Goal: Information Seeking & Learning: Learn about a topic

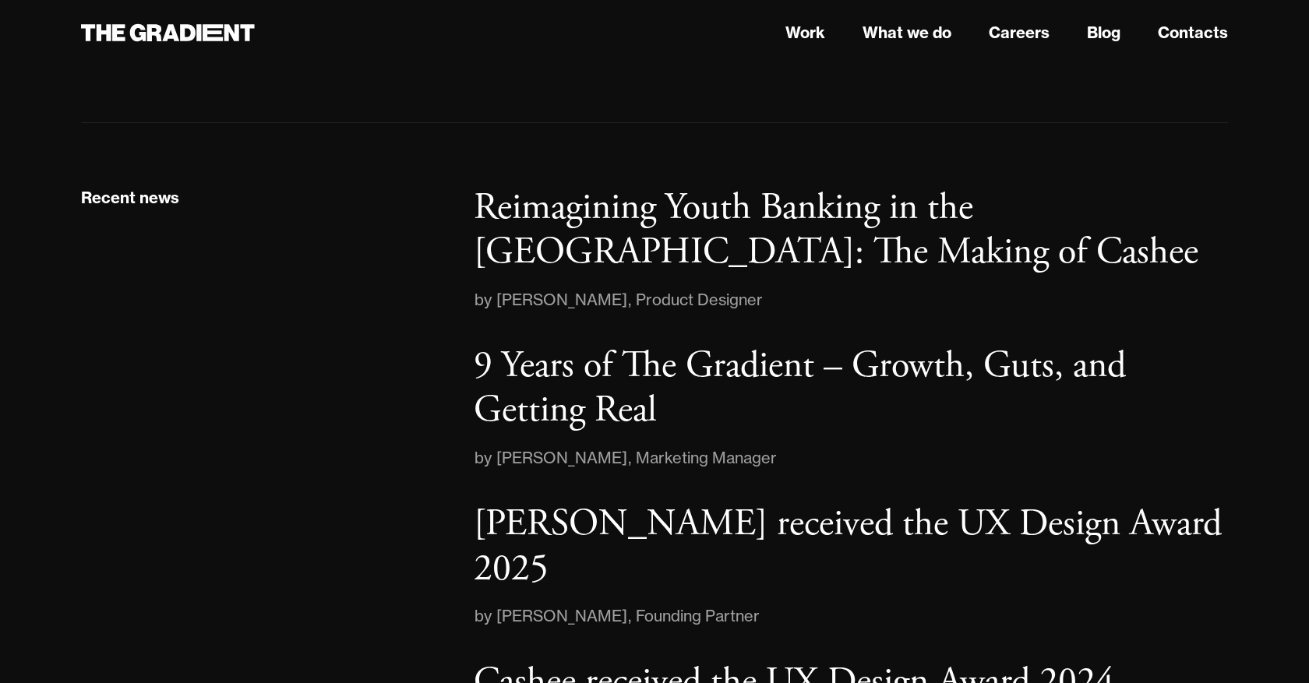
scroll to position [2461, 0]
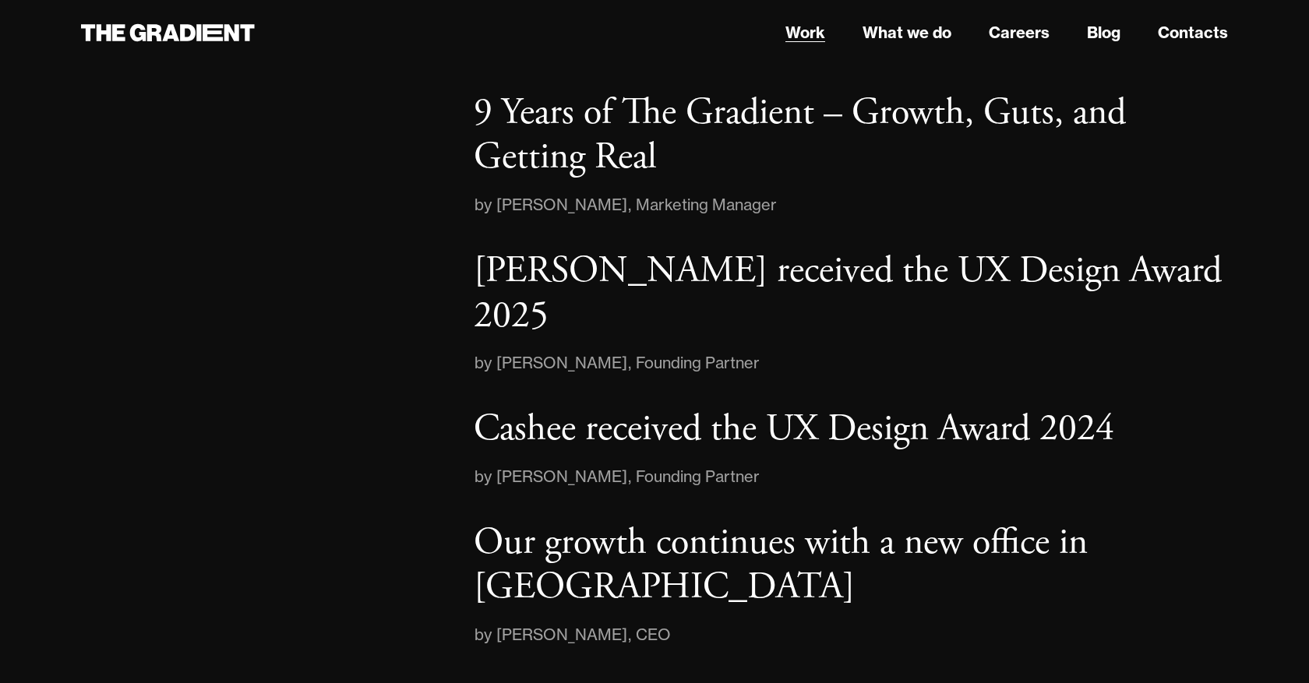
click at [799, 41] on link "Work" at bounding box center [805, 32] width 40 height 23
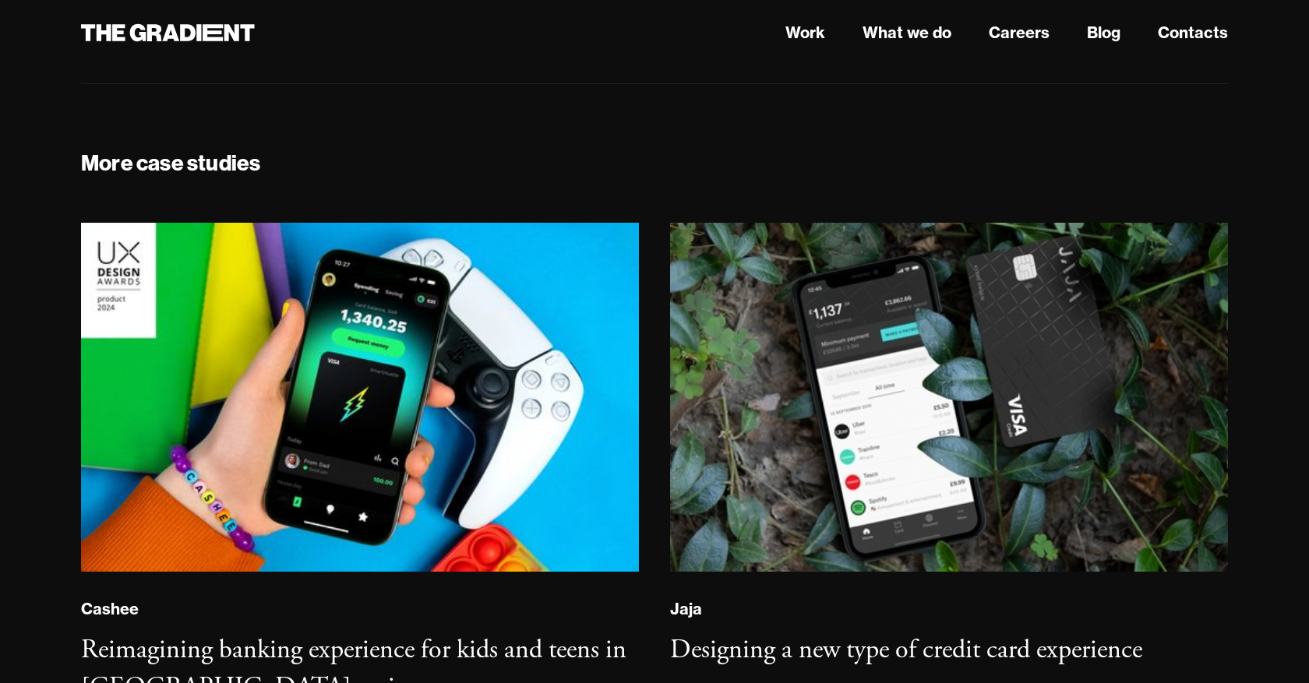
scroll to position [10886, 0]
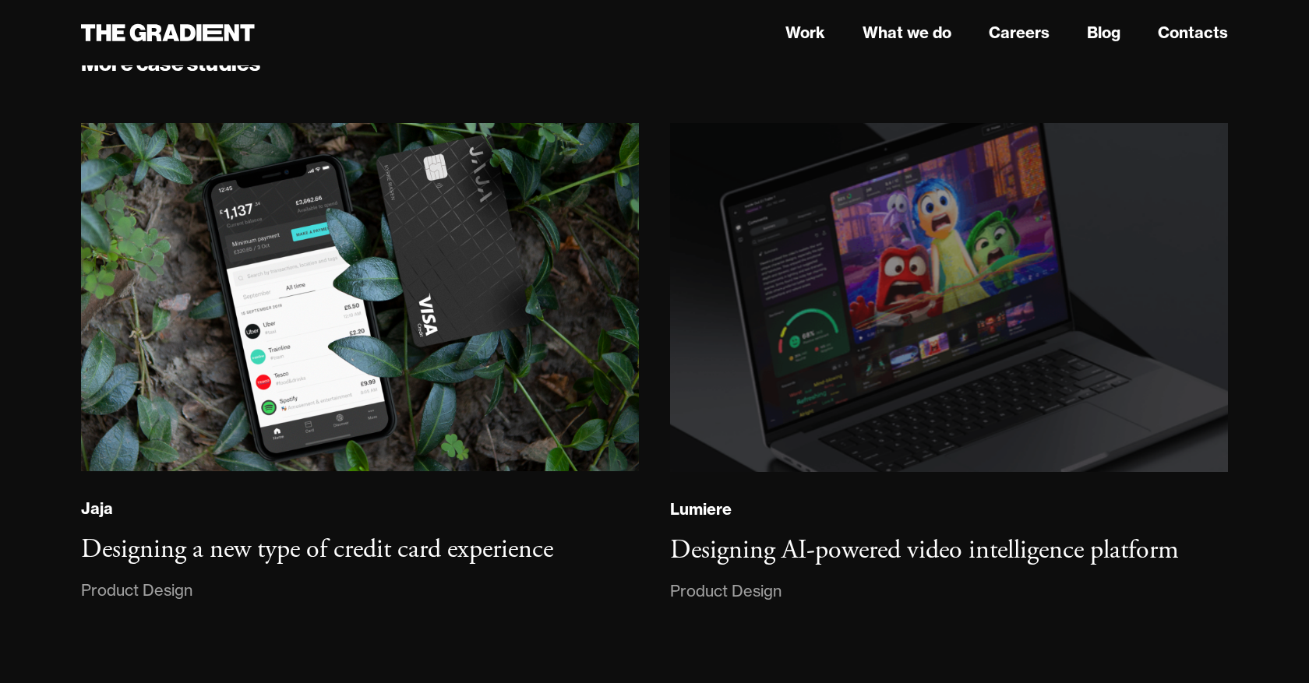
scroll to position [31380, 0]
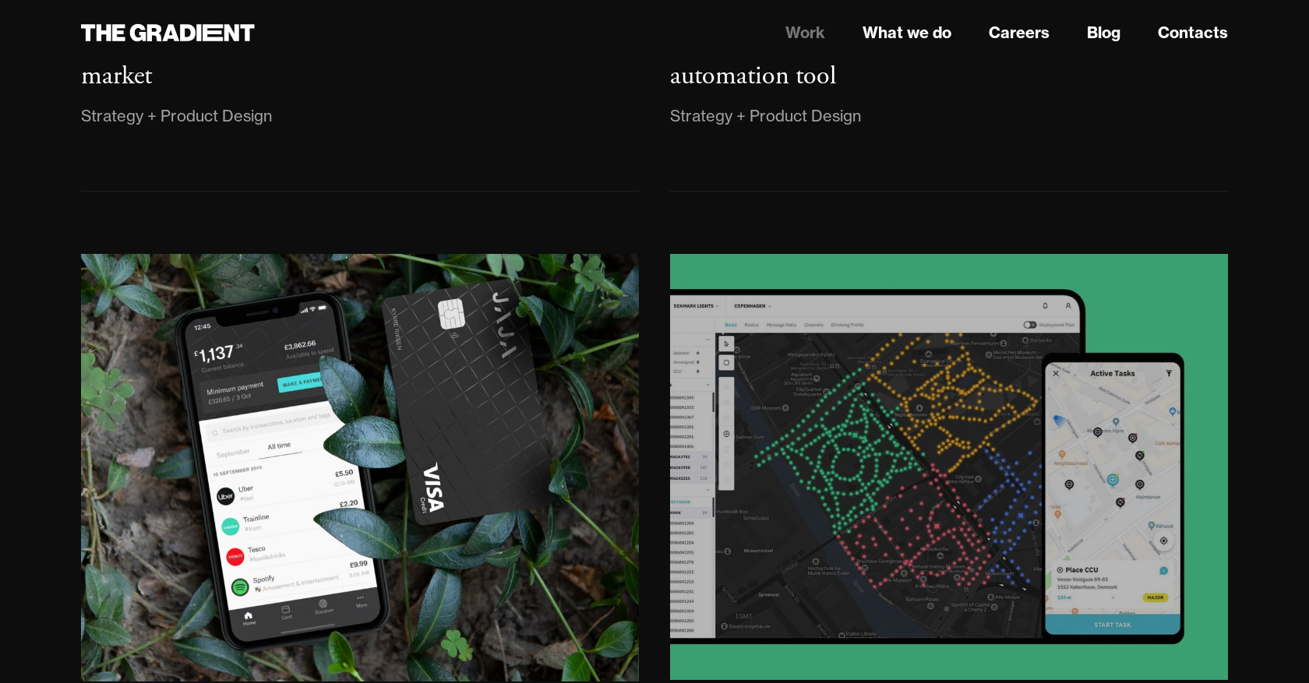
scroll to position [2917, 0]
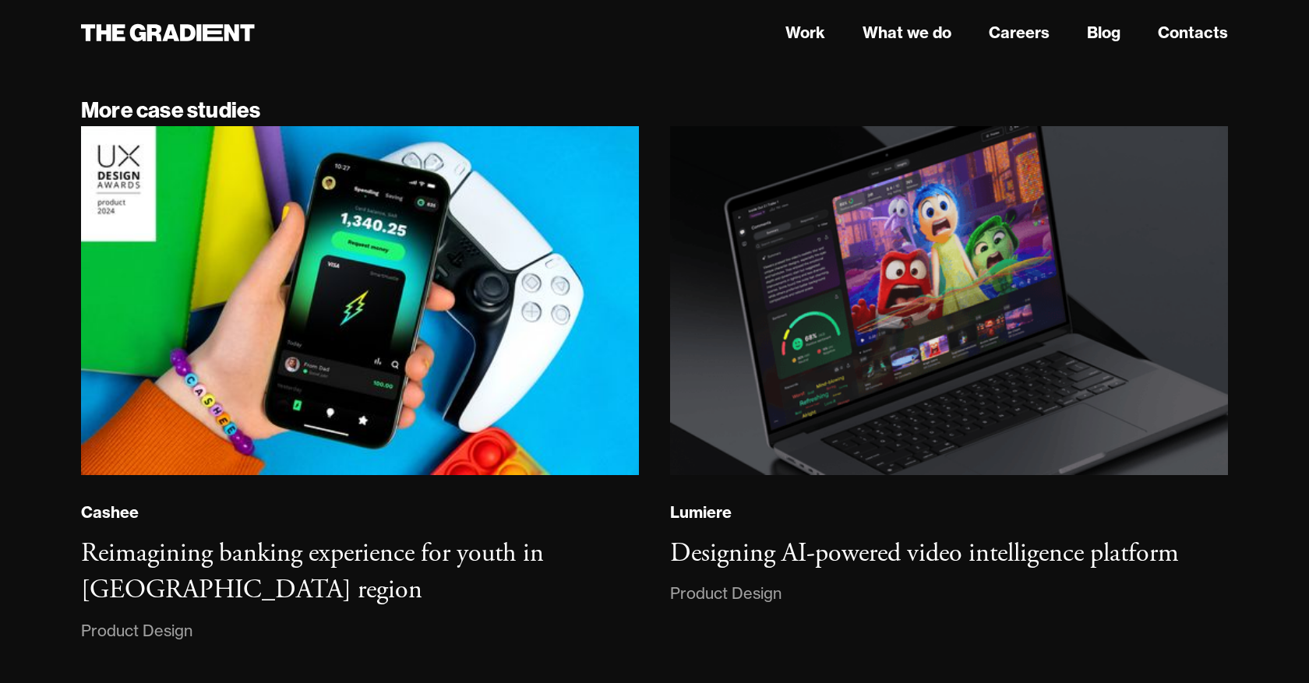
scroll to position [12151, 0]
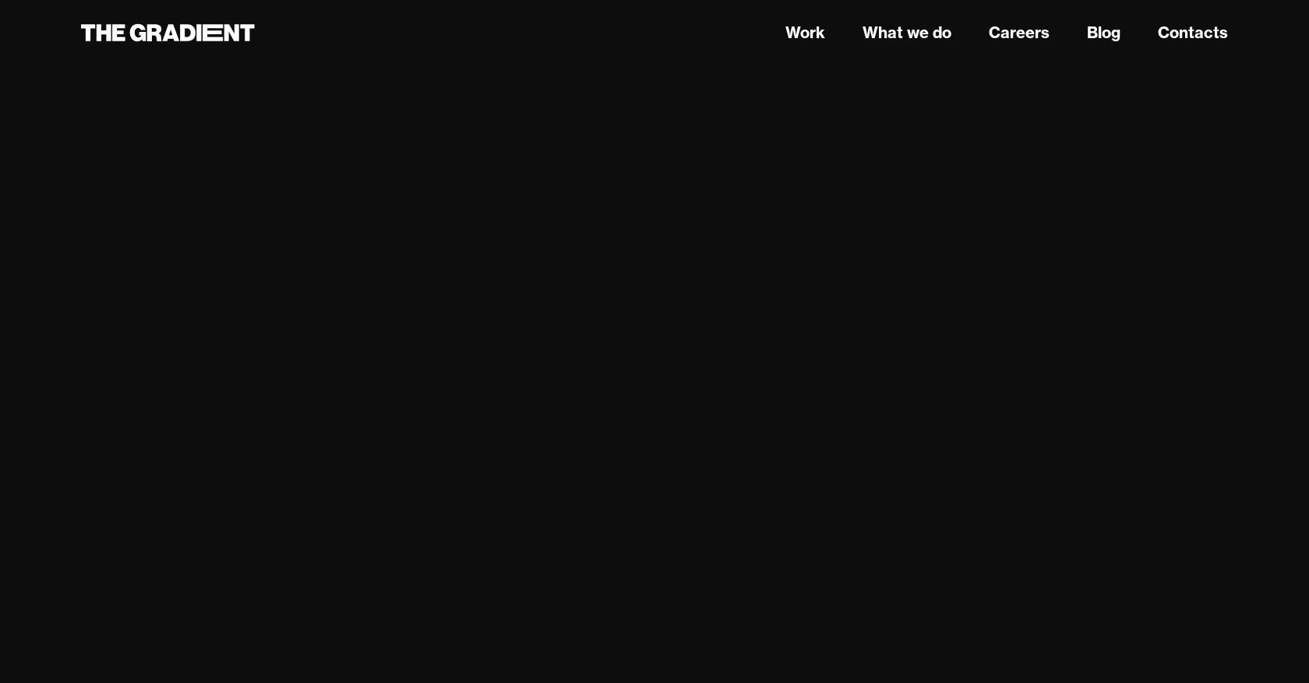
scroll to position [5839, 0]
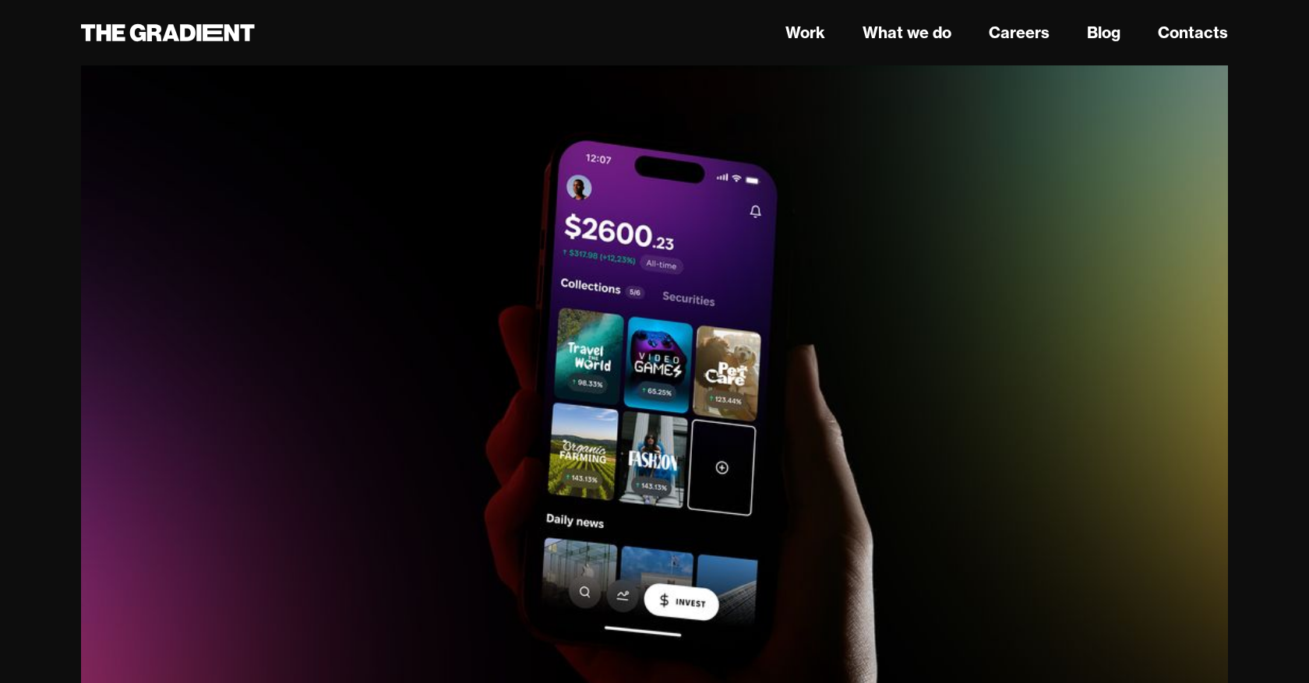
click at [533, 258] on img at bounding box center [654, 404] width 1147 height 717
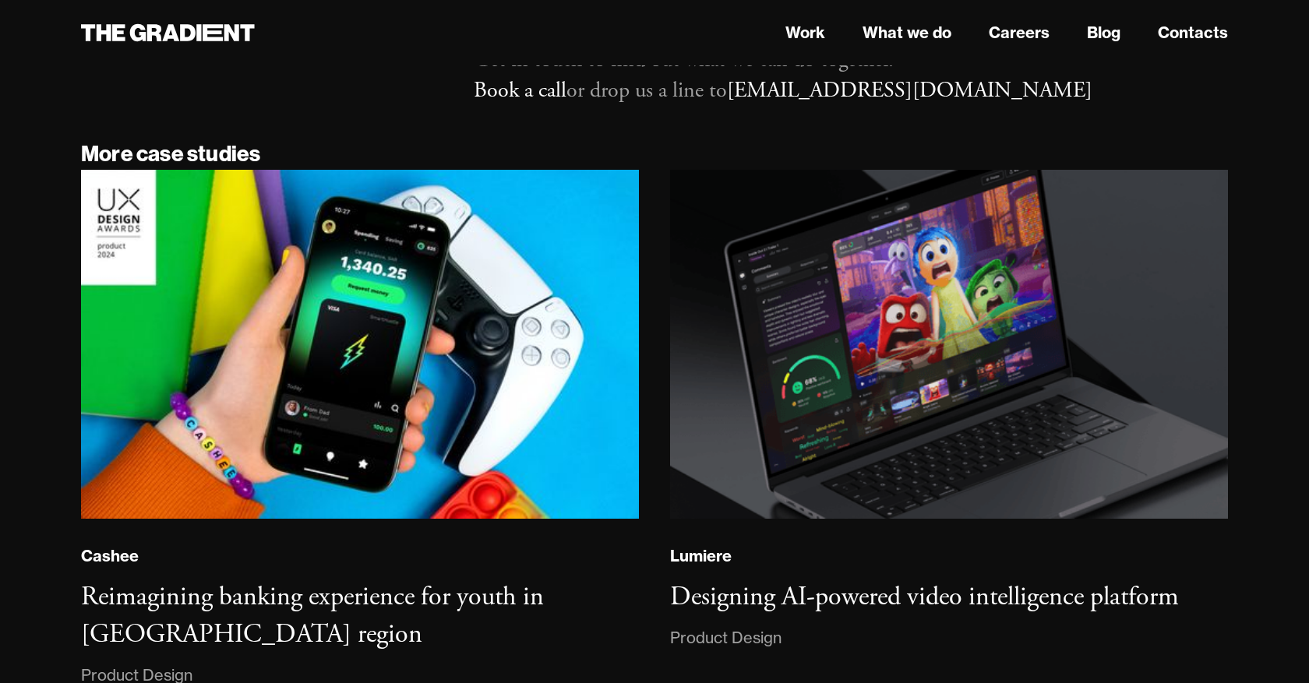
scroll to position [9640, 0]
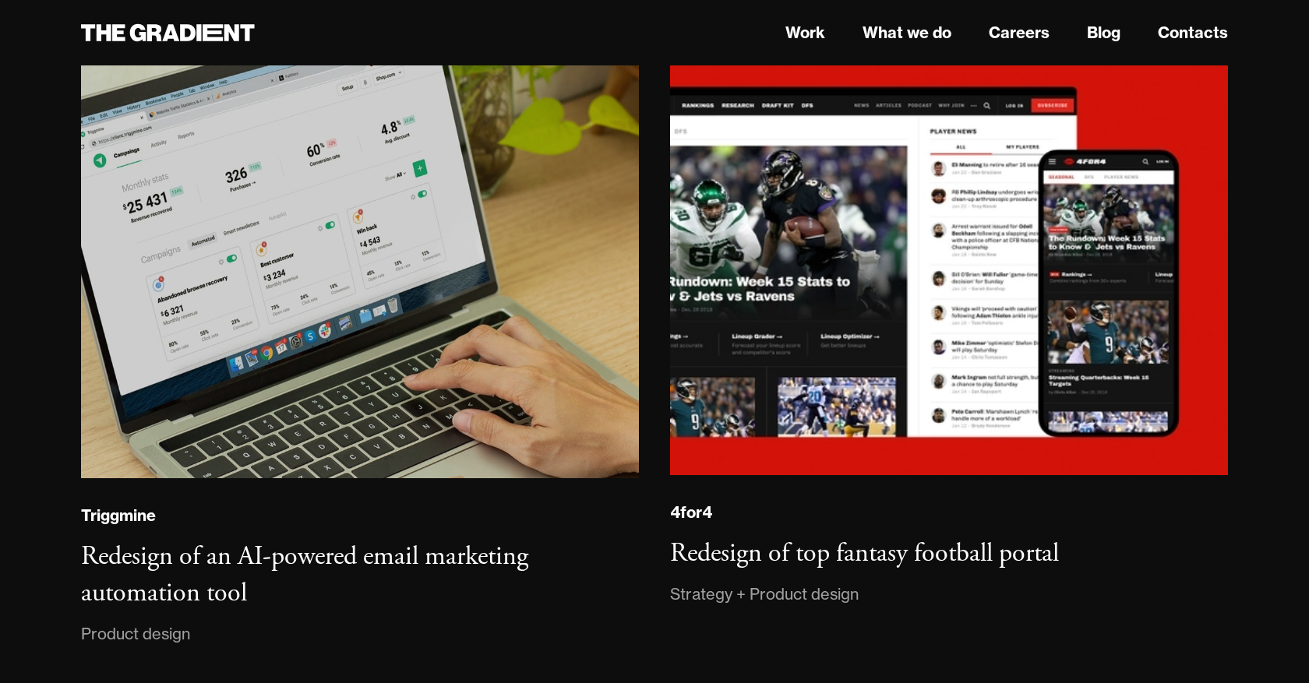
scroll to position [9341, 0]
